Goal: Task Accomplishment & Management: Manage account settings

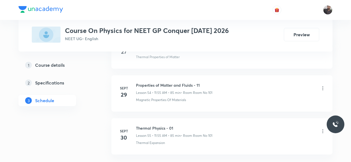
scroll to position [2591, 0]
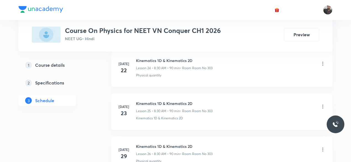
scroll to position [1516, 0]
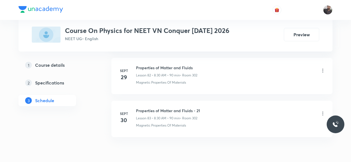
scroll to position [3810, 0]
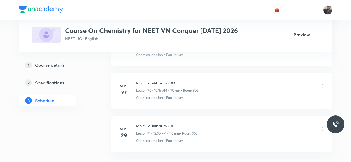
scroll to position [4211, 0]
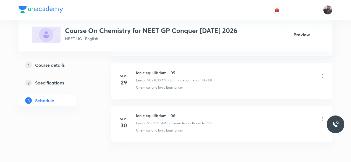
scroll to position [4188, 0]
